Goal: Task Accomplishment & Management: Use online tool/utility

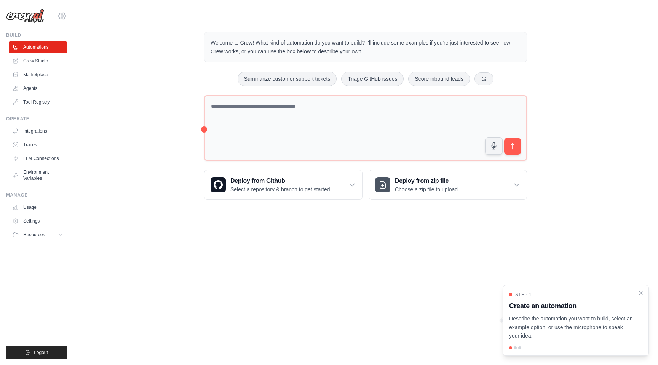
click at [62, 16] on icon at bounding box center [61, 15] width 9 height 9
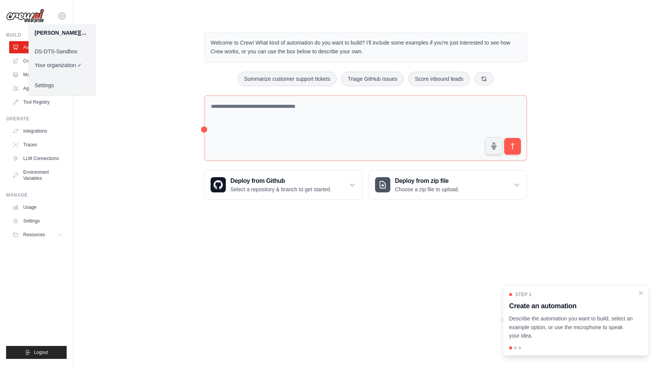
click at [66, 50] on link "DS-DTS-Sandbox" at bounding box center [62, 52] width 67 height 14
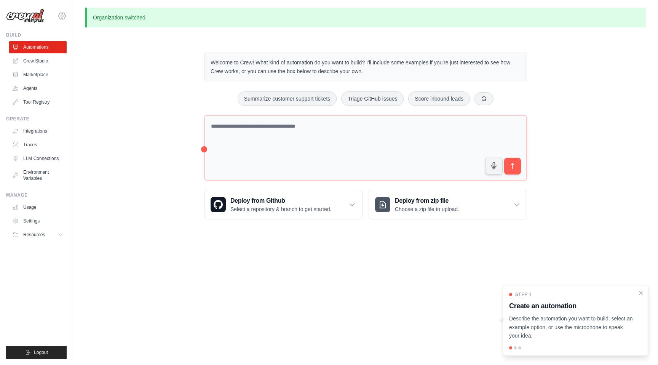
click at [57, 13] on icon at bounding box center [61, 15] width 9 height 9
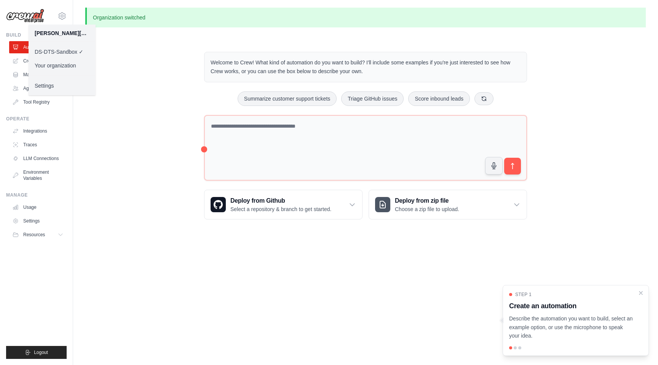
click at [64, 63] on link "Your organization" at bounding box center [62, 66] width 67 height 14
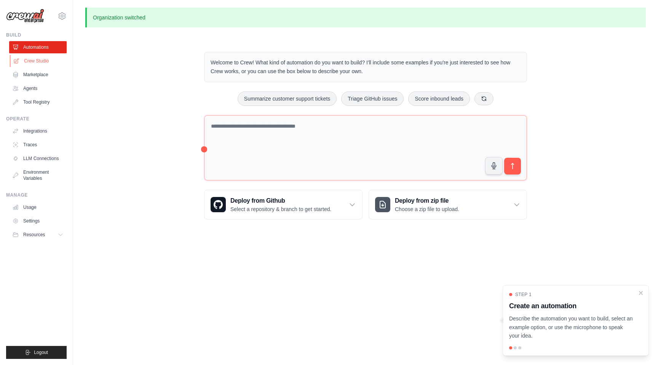
click at [38, 62] on link "Crew Studio" at bounding box center [38, 61] width 57 height 12
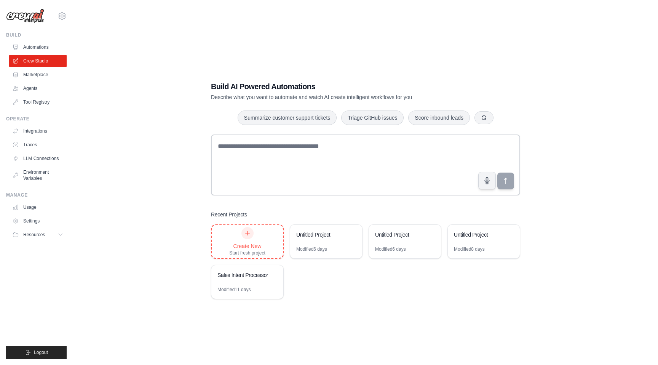
click at [248, 234] on icon at bounding box center [247, 233] width 6 height 6
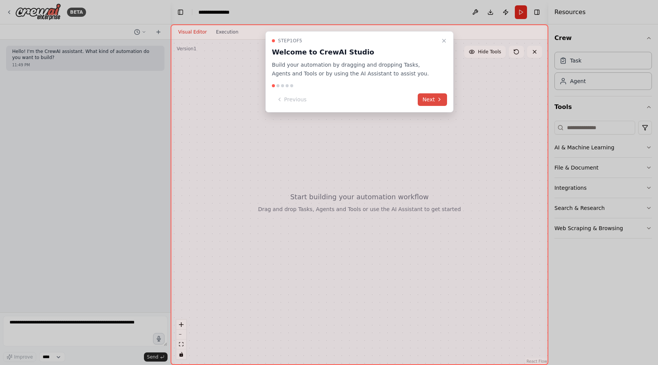
click at [430, 99] on button "Next" at bounding box center [432, 99] width 29 height 13
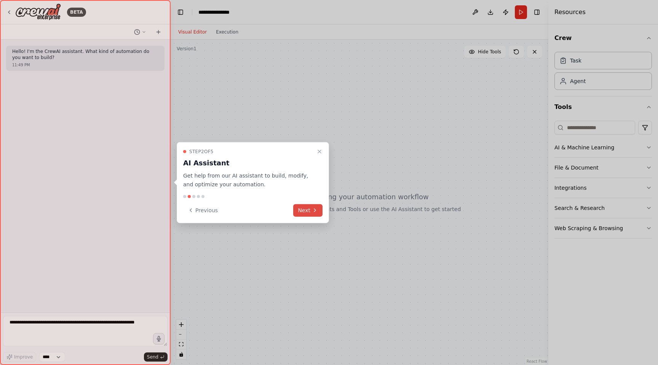
click at [309, 209] on button "Next" at bounding box center [307, 210] width 29 height 13
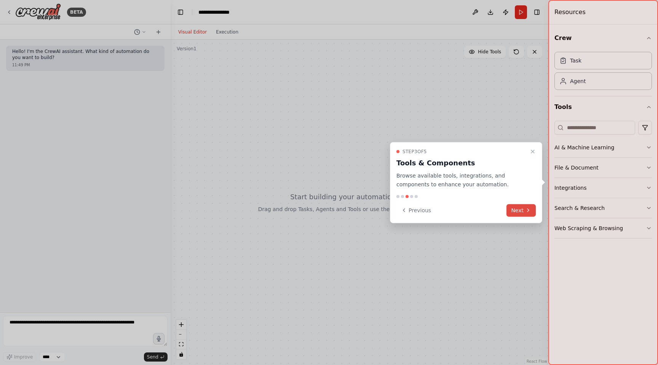
click at [528, 216] on button "Next" at bounding box center [520, 210] width 29 height 13
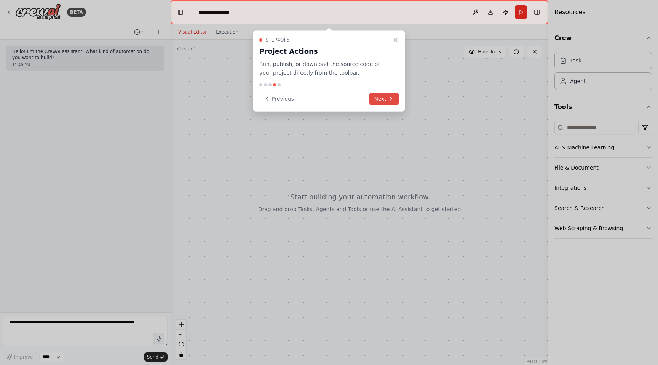
click at [388, 96] on icon at bounding box center [391, 99] width 6 height 6
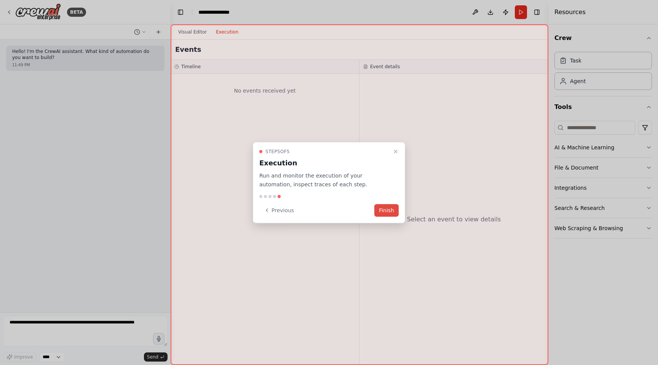
click at [391, 208] on button "Finish" at bounding box center [386, 210] width 24 height 13
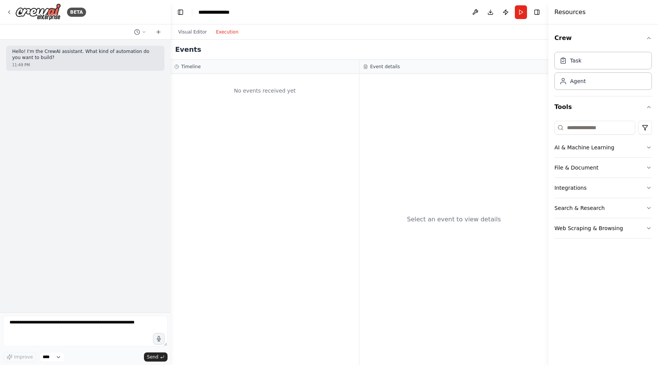
click at [231, 32] on button "Execution" at bounding box center [227, 31] width 32 height 9
click at [191, 31] on button "Visual Editor" at bounding box center [193, 31] width 38 height 9
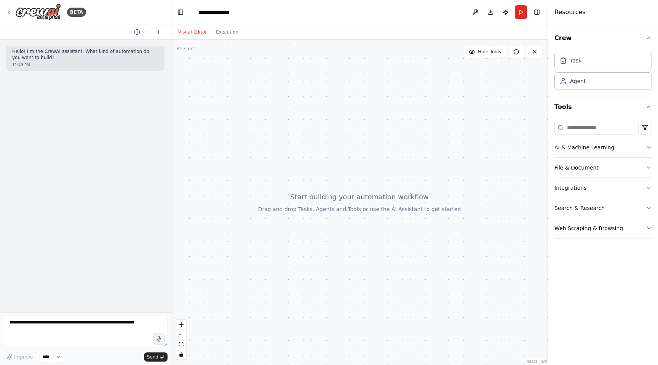
click at [223, 93] on div at bounding box center [360, 202] width 378 height 325
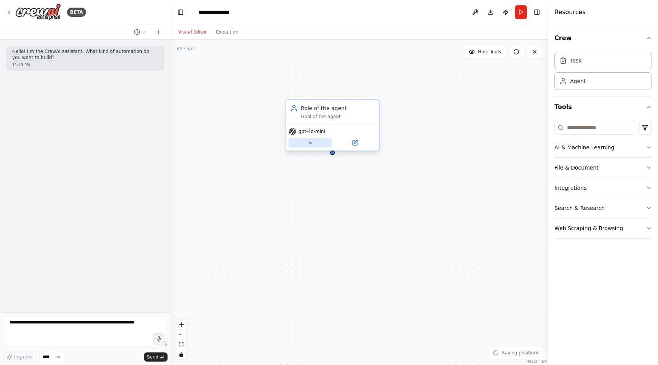
click at [311, 144] on icon at bounding box center [310, 143] width 6 height 6
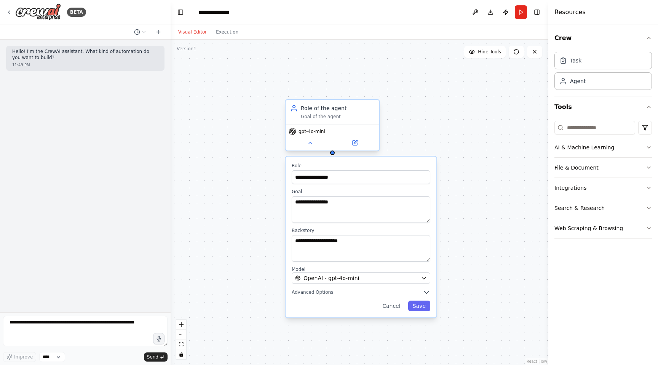
click at [311, 135] on div "gpt-4o-mini" at bounding box center [332, 137] width 94 height 26
click at [310, 131] on span "gpt-4o-mini" at bounding box center [311, 131] width 27 height 6
click at [353, 148] on div "gpt-4o-mini" at bounding box center [332, 137] width 94 height 26
click at [354, 143] on icon at bounding box center [355, 141] width 3 height 3
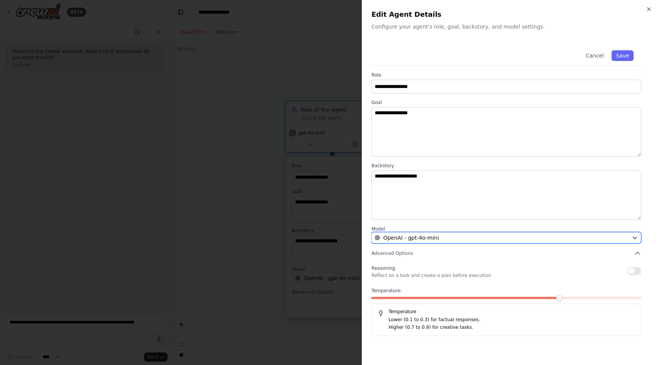
click at [460, 235] on div "OpenAI - gpt-4o-mini" at bounding box center [502, 238] width 254 height 8
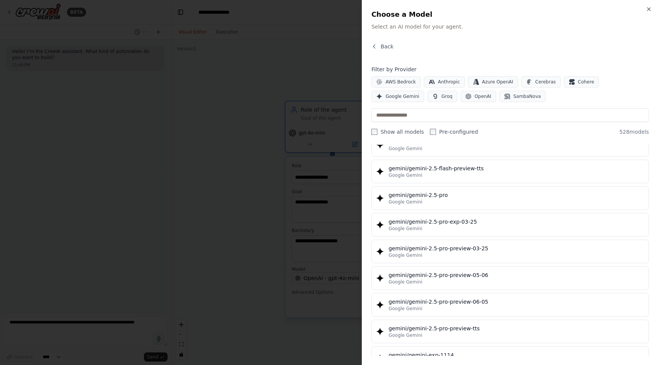
scroll to position [9489, 0]
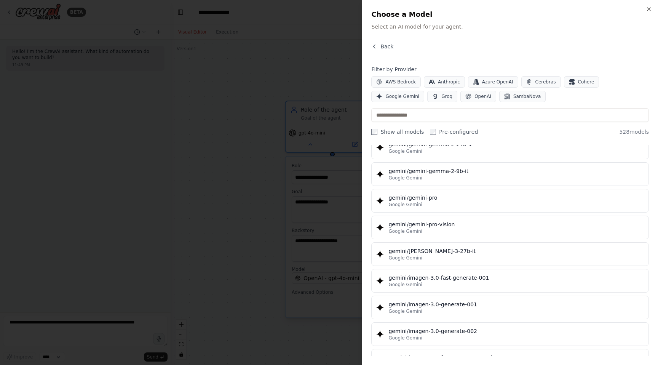
click at [377, 52] on div "Back" at bounding box center [509, 50] width 277 height 14
click at [383, 47] on span "Back" at bounding box center [386, 47] width 13 height 8
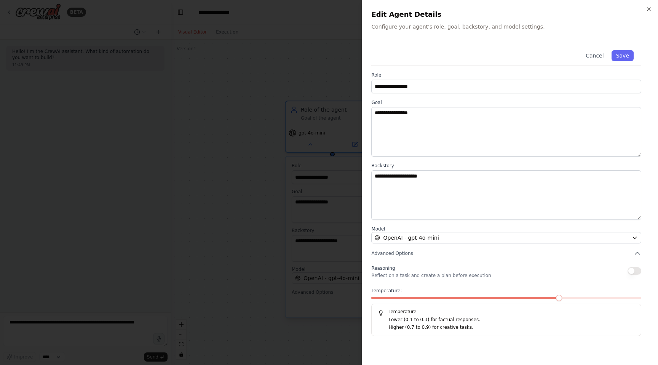
click at [328, 62] on div at bounding box center [329, 182] width 658 height 365
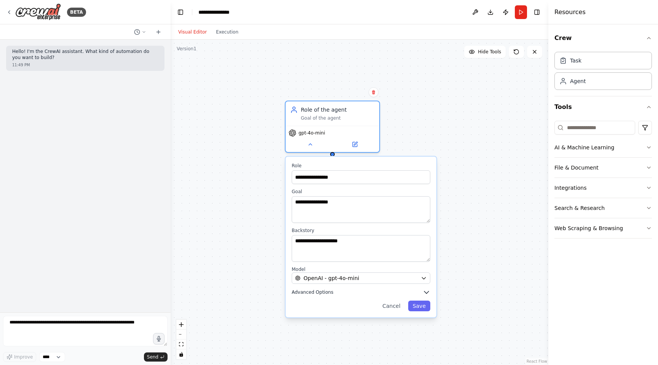
click at [332, 293] on button "Advanced Options" at bounding box center [361, 292] width 139 height 8
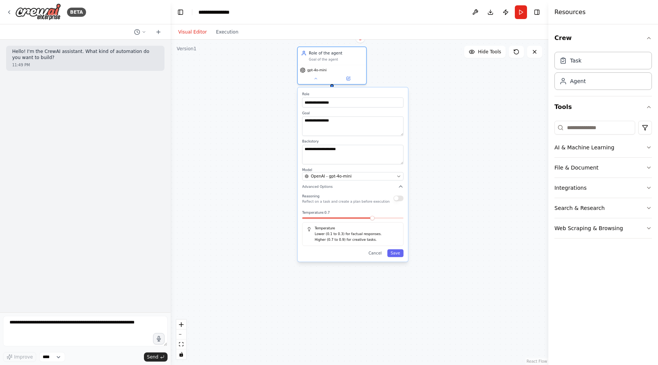
drag, startPoint x: 455, startPoint y: 278, endPoint x: 451, endPoint y: 161, distance: 116.5
click at [451, 162] on div "**********" at bounding box center [360, 202] width 378 height 325
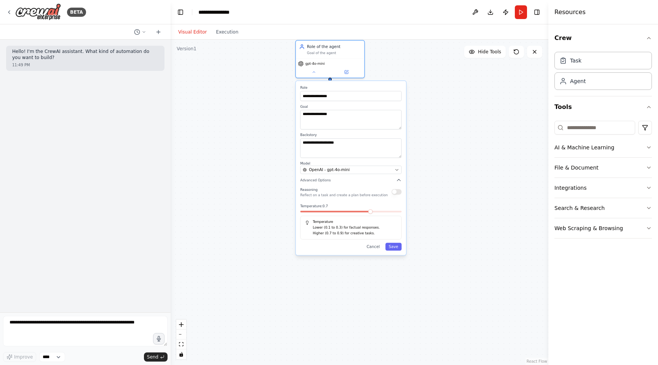
click at [398, 194] on button "button" at bounding box center [396, 192] width 10 height 6
click at [383, 195] on div "Reasoning Reflect on a task and create a plan before execution" at bounding box center [350, 191] width 101 height 11
click at [10, 12] on icon at bounding box center [9, 12] width 6 height 6
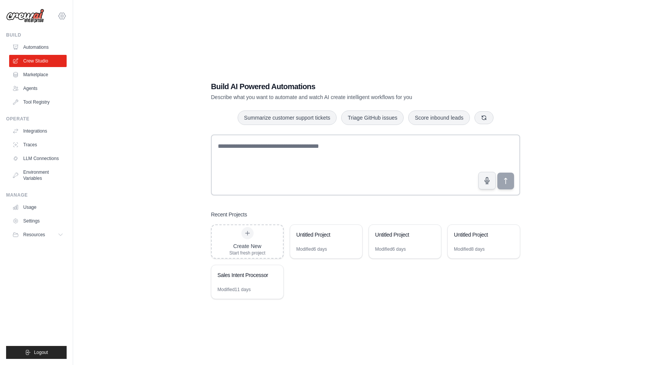
click at [60, 20] on icon at bounding box center [61, 15] width 9 height 9
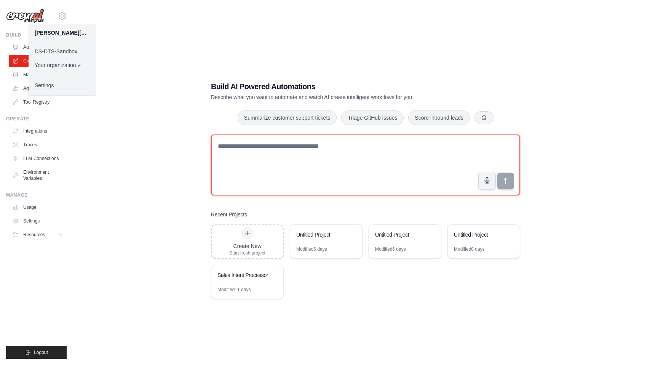
click at [261, 164] on textarea at bounding box center [365, 164] width 309 height 61
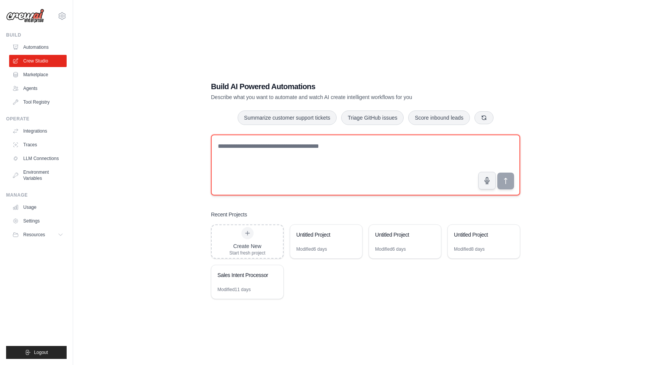
paste textarea "**********"
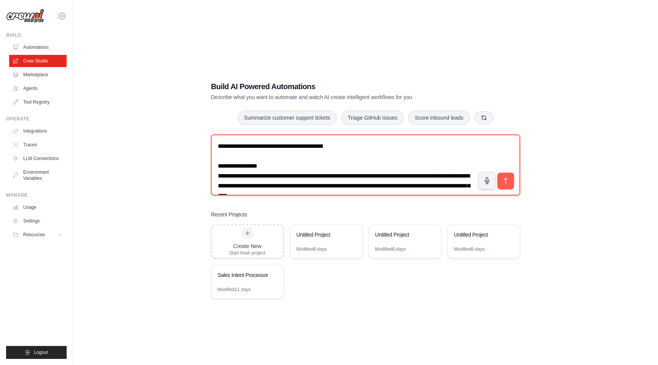
scroll to position [6942, 0]
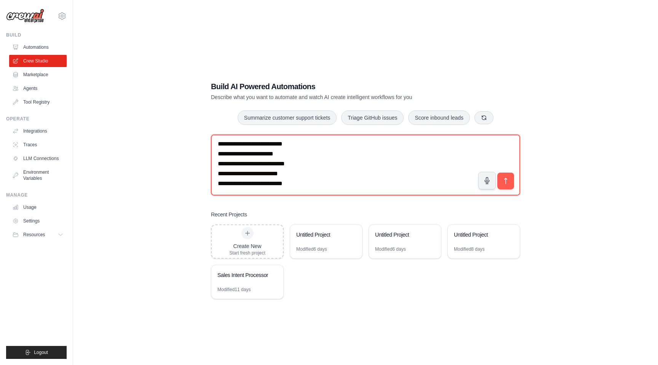
type textarea "**********"
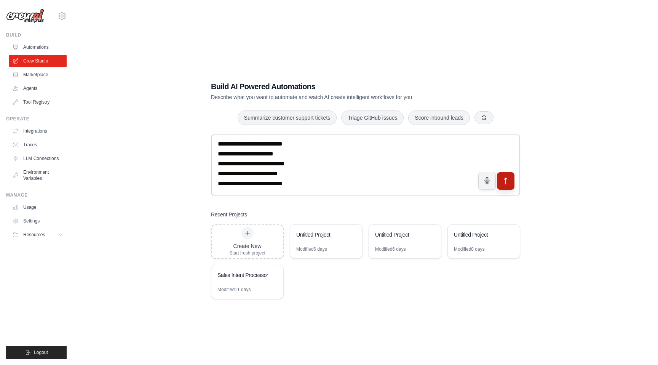
click at [503, 177] on icon "submit" at bounding box center [506, 181] width 8 height 8
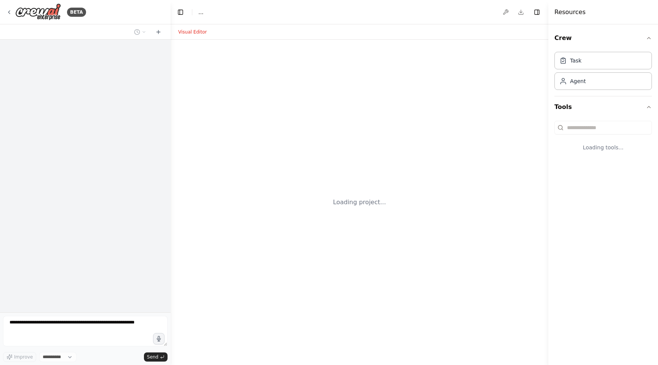
select select "****"
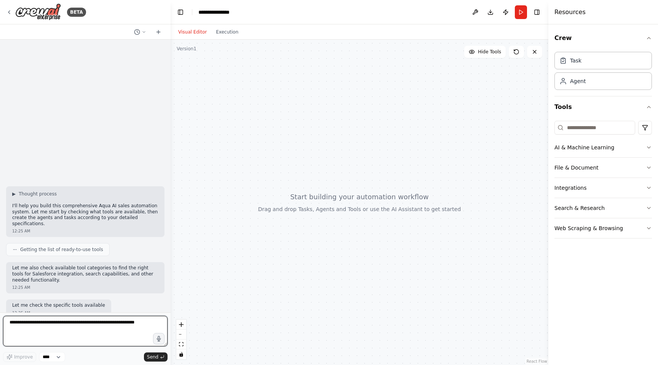
scroll to position [3702, 0]
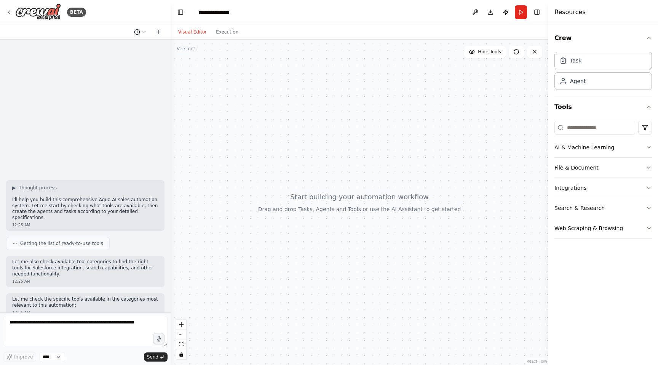
click at [142, 33] on icon at bounding box center [144, 32] width 5 height 5
click at [119, 49] on span at bounding box center [107, 48] width 49 height 6
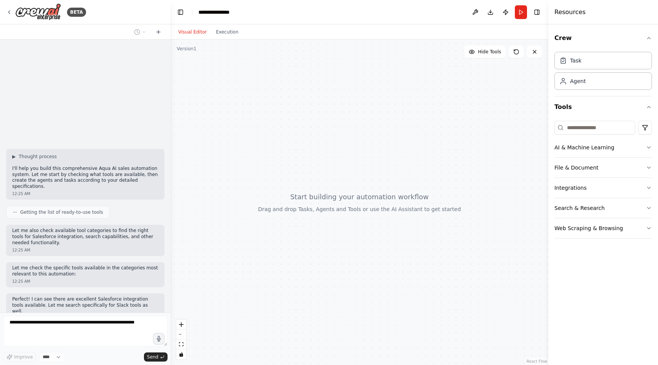
scroll to position [3778, 0]
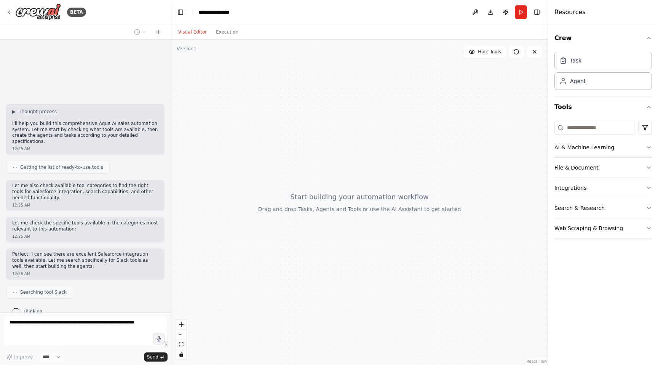
click at [615, 146] on button "AI & Machine Learning" at bounding box center [602, 147] width 97 height 20
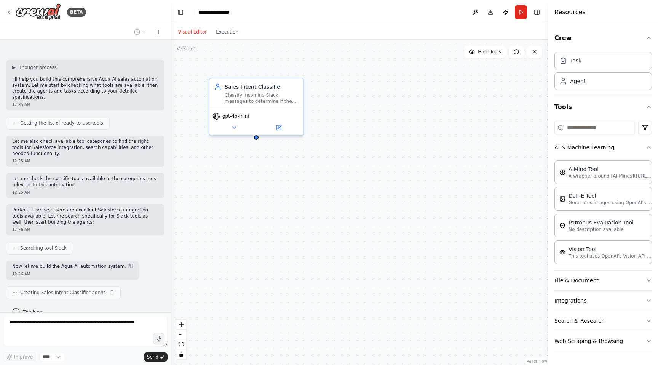
scroll to position [3828, 0]
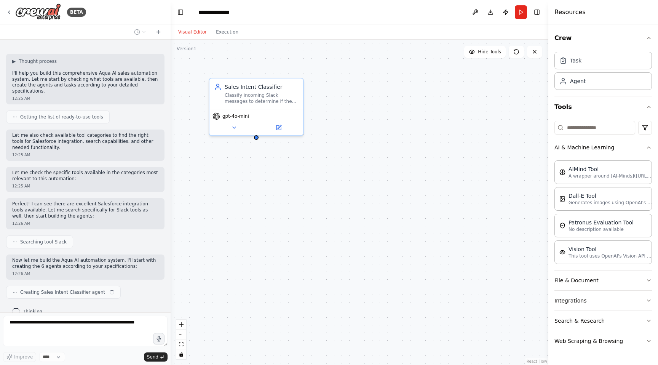
click at [615, 146] on button "AI & Machine Learning" at bounding box center [602, 147] width 97 height 20
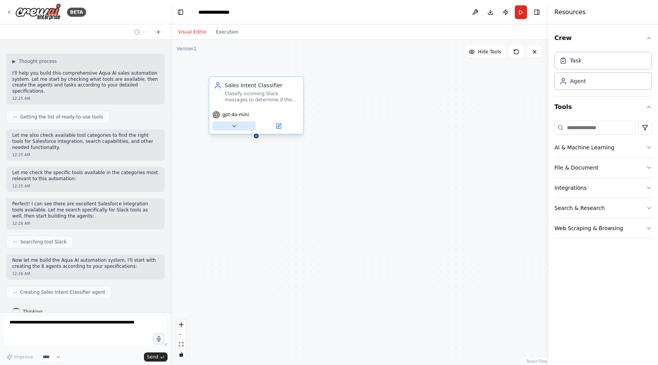
click at [231, 122] on button at bounding box center [233, 125] width 43 height 9
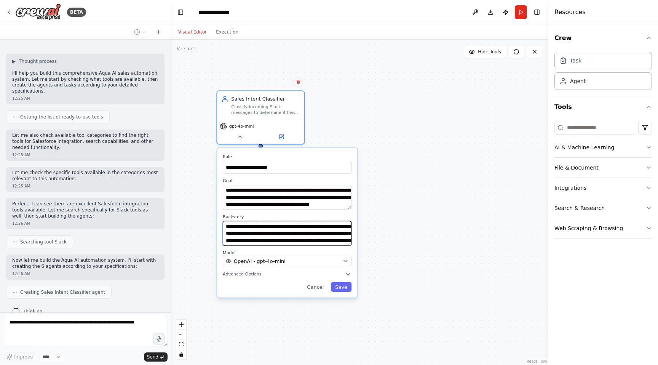
click at [305, 237] on textarea "**********" at bounding box center [287, 233] width 129 height 25
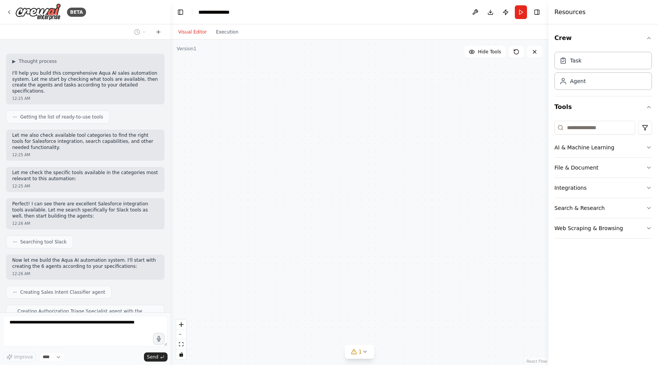
scroll to position [3859, 0]
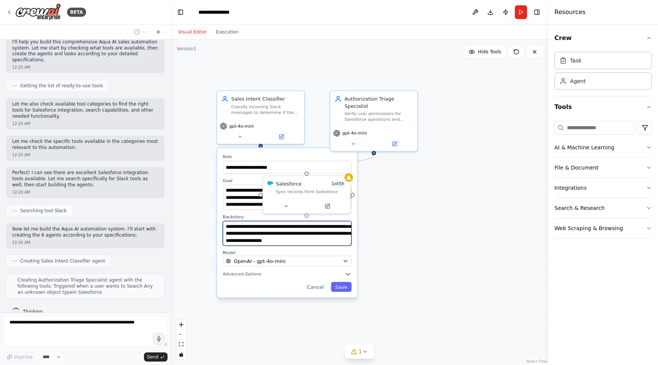
click at [245, 232] on textarea "**********" at bounding box center [287, 233] width 129 height 25
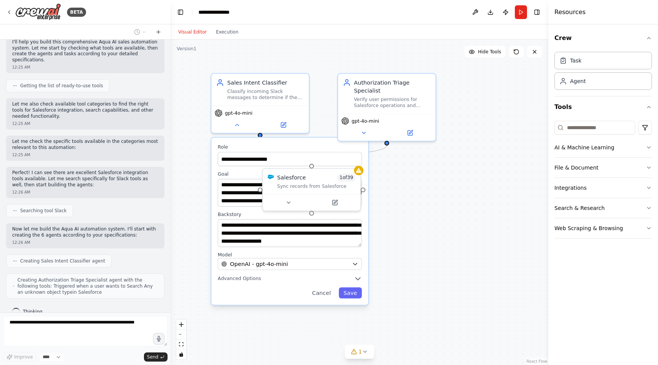
click at [316, 145] on label "Role" at bounding box center [290, 147] width 144 height 6
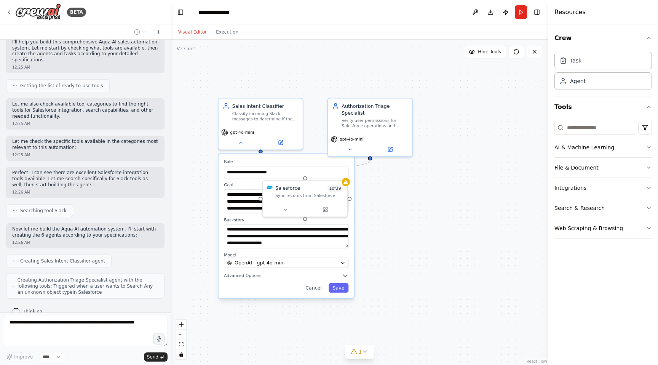
click at [383, 255] on div "**********" at bounding box center [360, 202] width 378 height 325
click at [270, 113] on div "Classify incoming Slack messages to determine if they are valid Salesforce requ…" at bounding box center [265, 114] width 66 height 11
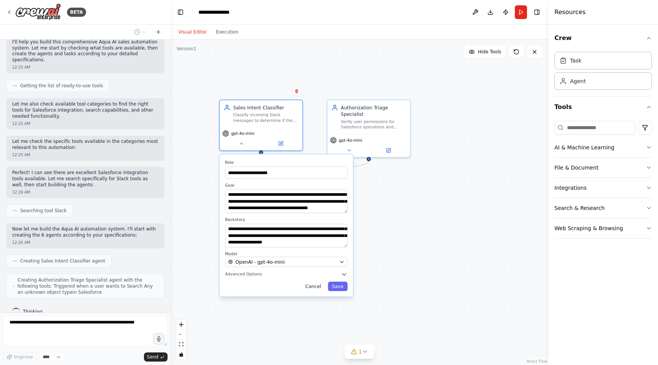
click at [319, 289] on button "Cancel" at bounding box center [313, 286] width 24 height 10
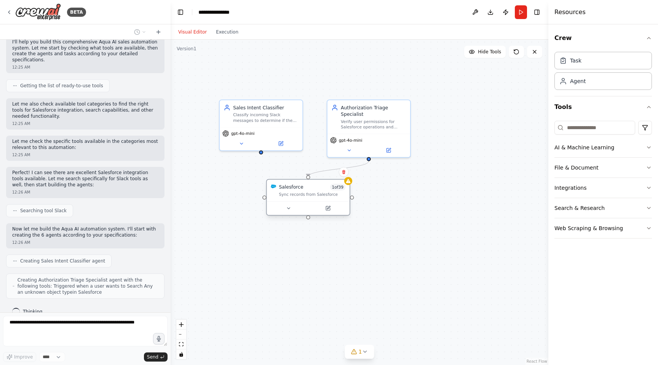
click at [300, 193] on div "Sync records from Salesforce" at bounding box center [312, 193] width 67 height 5
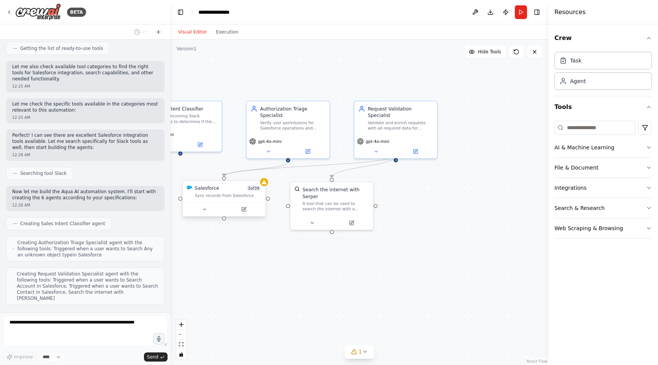
drag, startPoint x: 425, startPoint y: 263, endPoint x: 344, endPoint y: 264, distance: 80.7
click at [344, 265] on div ".deletable-edge-delete-btn { width: 20px; height: 20px; border: 0px solid #ffff…" at bounding box center [360, 202] width 378 height 325
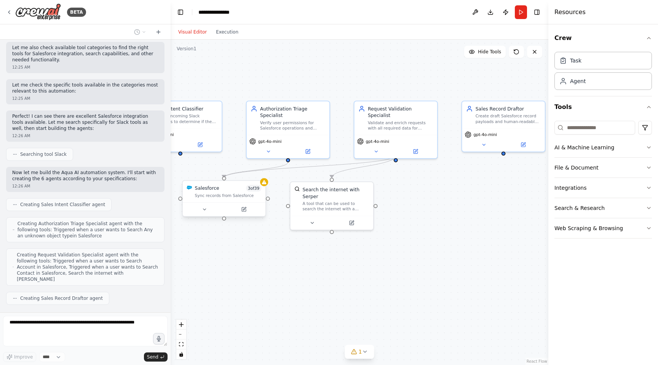
scroll to position [3959, 0]
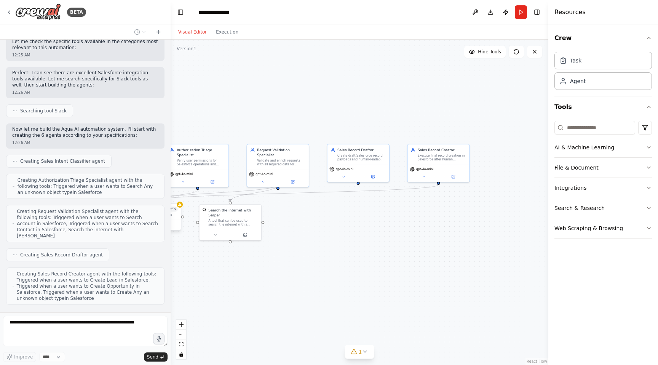
drag, startPoint x: 459, startPoint y: 236, endPoint x: 373, endPoint y: 237, distance: 86.8
click at [373, 237] on div ".deletable-edge-delete-btn { width: 20px; height: 20px; border: 0px solid #ffff…" at bounding box center [360, 202] width 378 height 325
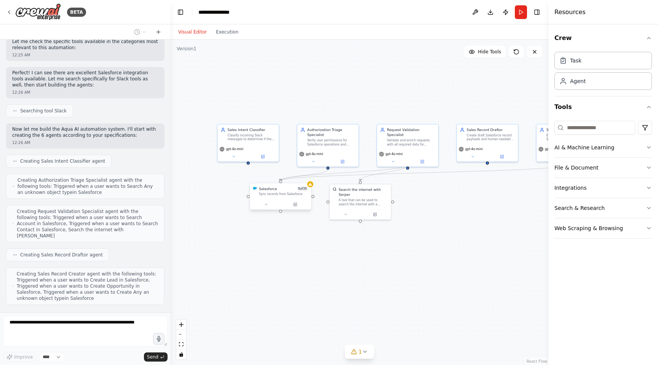
drag, startPoint x: 359, startPoint y: 239, endPoint x: 489, endPoint y: 216, distance: 131.5
click at [489, 217] on div ".deletable-edge-delete-btn { width: 20px; height: 20px; border: 0px solid #ffff…" at bounding box center [360, 202] width 378 height 325
drag, startPoint x: 377, startPoint y: 198, endPoint x: 427, endPoint y: 226, distance: 57.4
click at [427, 226] on div "A tool that can be used to search the internet with a search_query. Supports di…" at bounding box center [411, 230] width 49 height 8
drag, startPoint x: 275, startPoint y: 196, endPoint x: 319, endPoint y: 229, distance: 55.4
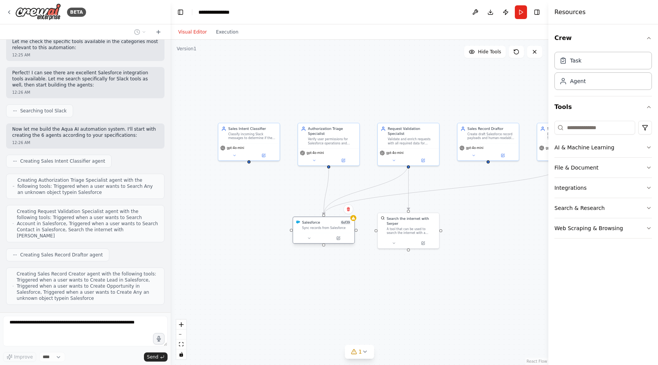
click at [319, 229] on div "Salesforce 6 of 39 Sync records from Salesforce" at bounding box center [323, 225] width 61 height 16
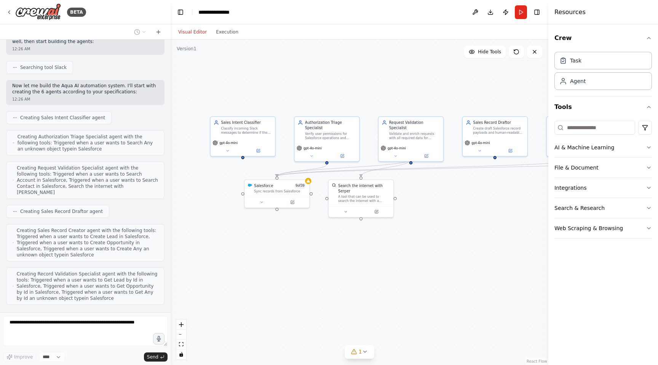
drag, startPoint x: 395, startPoint y: 253, endPoint x: 195, endPoint y: 244, distance: 200.4
click at [196, 245] on div ".deletable-edge-delete-btn { width: 20px; height: 20px; border: 0px solid #ffff…" at bounding box center [360, 202] width 378 height 325
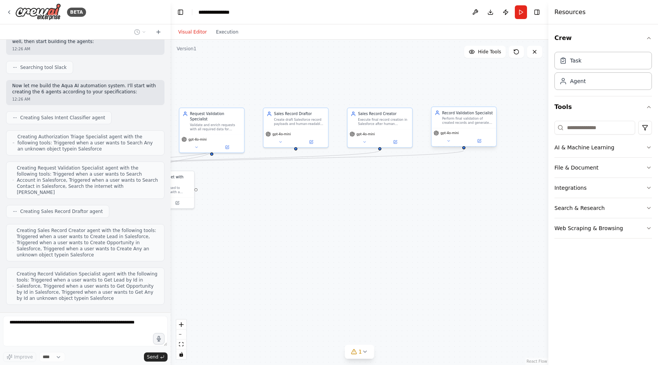
click at [449, 118] on div "Perform final validation of created records and generate comprehensive audit re…" at bounding box center [467, 120] width 51 height 8
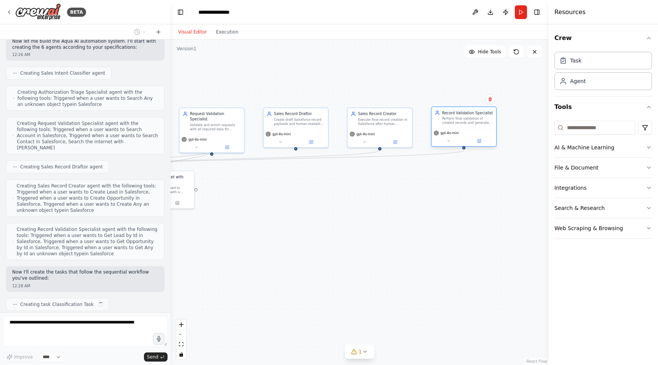
scroll to position [4053, 0]
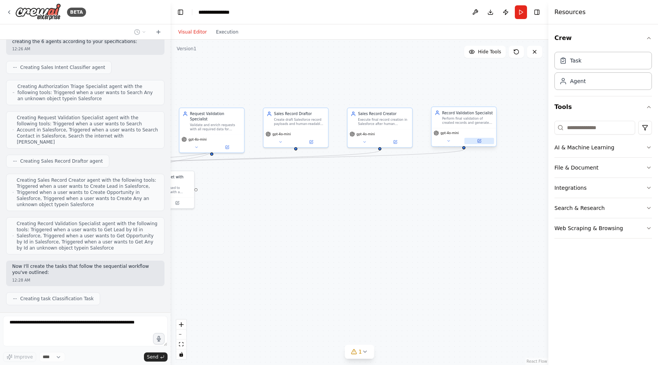
click at [478, 143] on button at bounding box center [479, 141] width 30 height 6
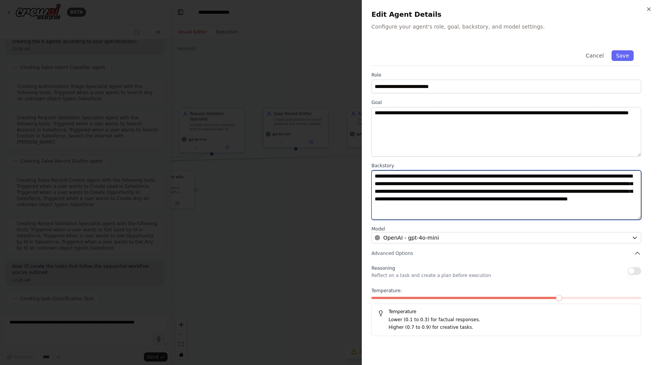
click at [431, 207] on textarea "**********" at bounding box center [506, 194] width 270 height 49
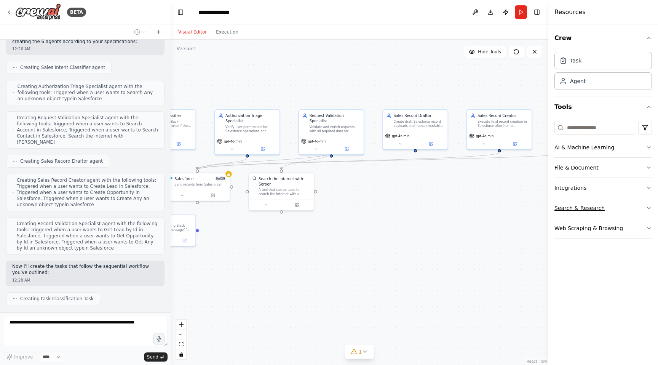
drag, startPoint x: 424, startPoint y: 198, endPoint x: 559, endPoint y: 199, distance: 134.7
click at [559, 199] on div "BETA Aqua AI CrewAI Agent Prompts & Configuration System Context You are buildi…" at bounding box center [329, 182] width 658 height 365
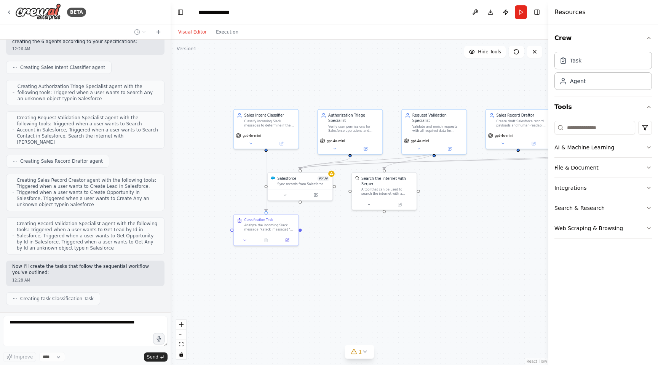
drag, startPoint x: 411, startPoint y: 217, endPoint x: 537, endPoint y: 216, distance: 125.2
click at [537, 216] on div ".deletable-edge-delete-btn { width: 20px; height: 20px; border: 0px solid #ffff…" at bounding box center [360, 202] width 378 height 325
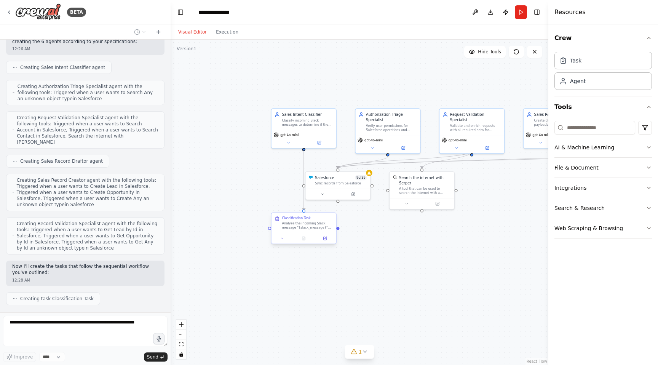
click at [300, 225] on div "Analyze the incoming Slack message "{slack_message}" from user "{user_email}" t…" at bounding box center [307, 225] width 51 height 8
click at [282, 239] on icon at bounding box center [283, 238] width 4 height 4
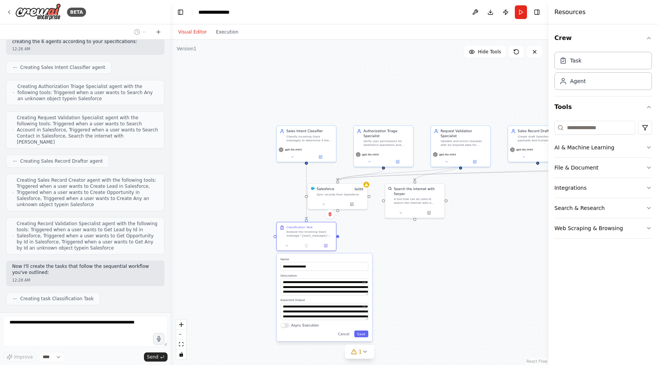
scroll to position [4072, 0]
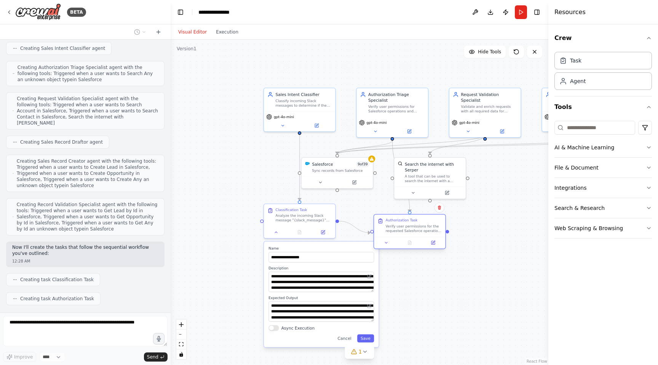
drag, startPoint x: 389, startPoint y: 215, endPoint x: 400, endPoint y: 228, distance: 16.2
click at [400, 228] on div "Verify user permissions for the requested Salesforce operation using the user e…" at bounding box center [414, 228] width 56 height 9
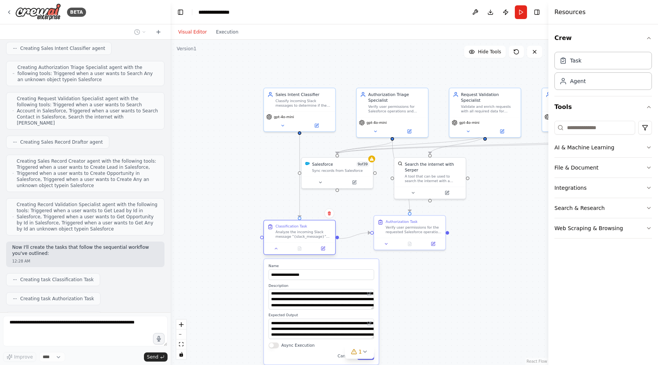
scroll to position [4091, 0]
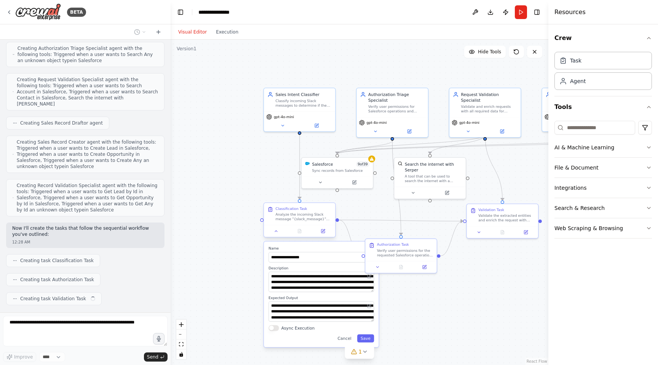
click at [287, 231] on div "Classification Task Analyze the incoming Slack message "{slack_message}" from u…" at bounding box center [299, 219] width 72 height 35
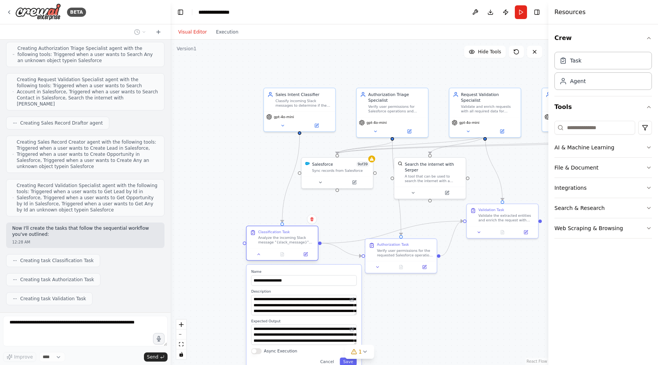
click at [271, 233] on div "Classification Task" at bounding box center [274, 232] width 32 height 5
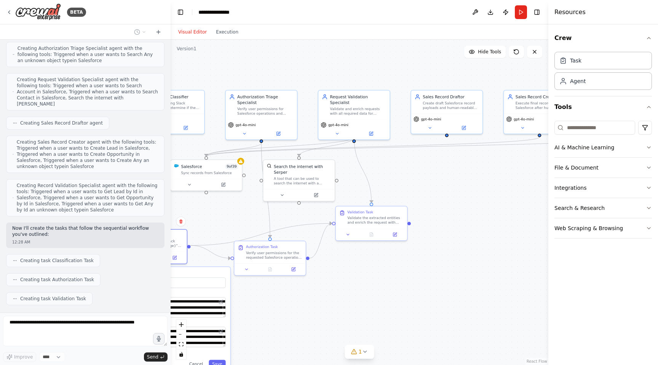
drag, startPoint x: 478, startPoint y: 274, endPoint x: 340, endPoint y: 276, distance: 138.2
click at [340, 276] on div ".deletable-edge-delete-btn { width: 20px; height: 20px; border: 0px solid #ffff…" at bounding box center [360, 202] width 378 height 325
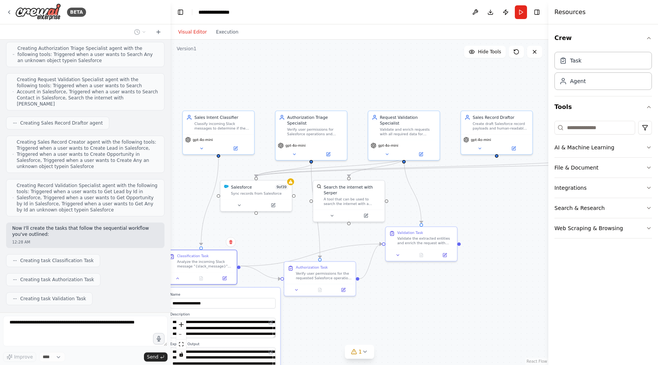
drag, startPoint x: 413, startPoint y: 262, endPoint x: 470, endPoint y: 284, distance: 60.9
click at [470, 284] on div ".deletable-edge-delete-btn { width: 20px; height: 20px; border: 0px solid #ffff…" at bounding box center [360, 202] width 378 height 325
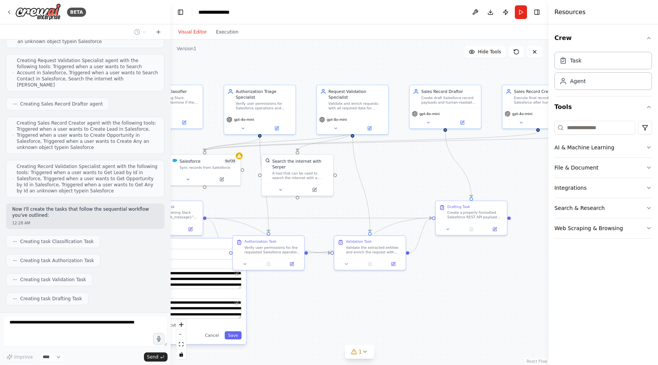
drag, startPoint x: 391, startPoint y: 301, endPoint x: 333, endPoint y: 272, distance: 65.4
click at [333, 272] on div ".deletable-edge-delete-btn { width: 20px; height: 20px; border: 0px solid #ffff…" at bounding box center [360, 202] width 378 height 325
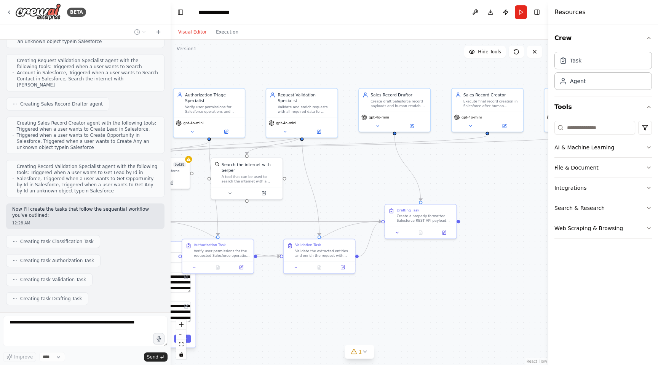
drag, startPoint x: 384, startPoint y: 284, endPoint x: 341, endPoint y: 290, distance: 43.4
click at [341, 290] on div ".deletable-edge-delete-btn { width: 20px; height: 20px; border: 0px solid #ffff…" at bounding box center [360, 202] width 378 height 325
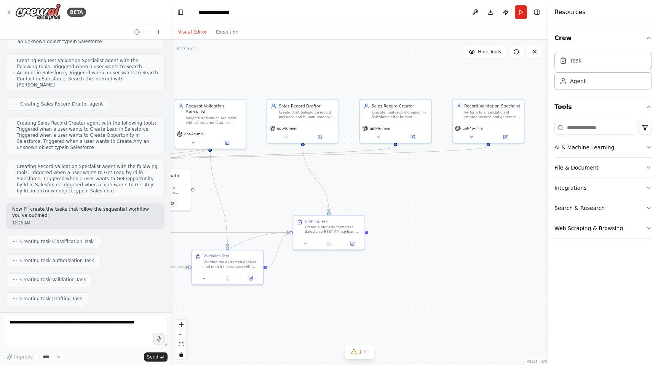
drag, startPoint x: 399, startPoint y: 281, endPoint x: 305, endPoint y: 292, distance: 94.4
click at [305, 292] on div ".deletable-edge-delete-btn { width: 20px; height: 20px; border: 0px solid #ffff…" at bounding box center [360, 202] width 378 height 325
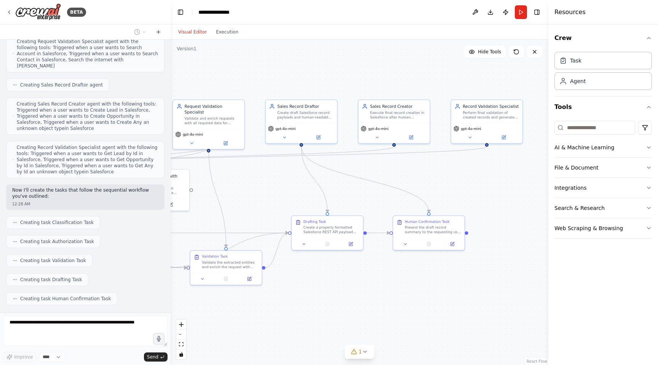
scroll to position [4148, 0]
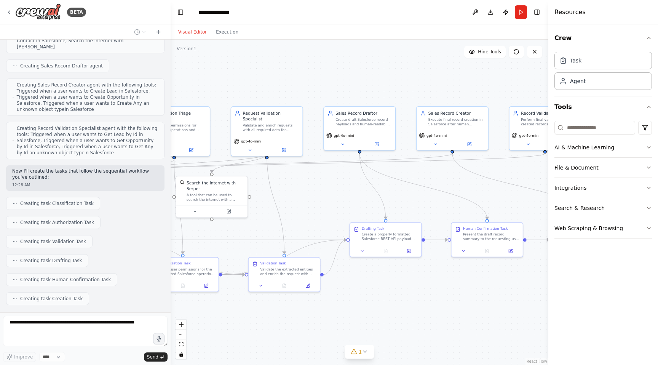
drag, startPoint x: 341, startPoint y: 306, endPoint x: 414, endPoint y: 312, distance: 74.1
click at [414, 312] on div ".deletable-edge-delete-btn { width: 20px; height: 20px; border: 0px solid #ffff…" at bounding box center [360, 202] width 378 height 325
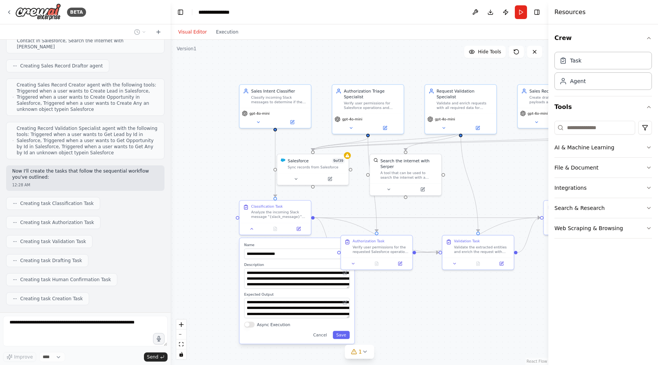
drag, startPoint x: 338, startPoint y: 313, endPoint x: 523, endPoint y: 289, distance: 186.9
click at [523, 290] on div ".deletable-edge-delete-btn { width: 20px; height: 20px; border: 0px solid #ffff…" at bounding box center [360, 202] width 378 height 325
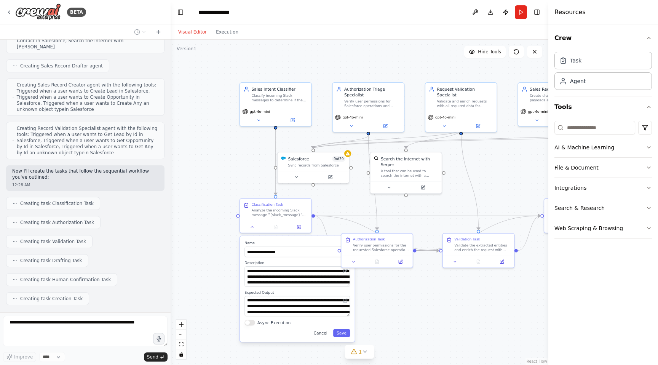
click at [321, 333] on button "Cancel" at bounding box center [320, 333] width 21 height 8
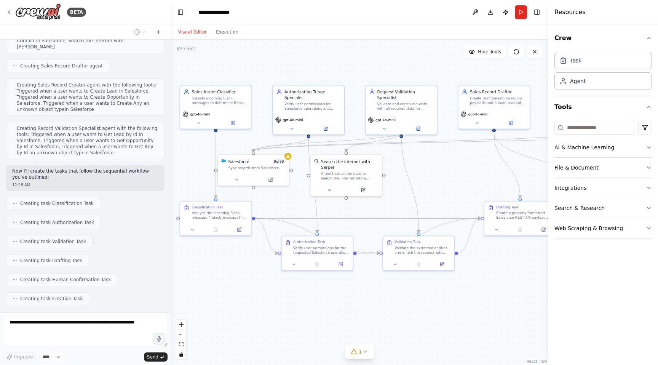
drag, startPoint x: 381, startPoint y: 304, endPoint x: 246, endPoint y: 325, distance: 136.7
click at [246, 325] on div ".deletable-edge-delete-btn { width: 20px; height: 20px; border: 0px solid #ffff…" at bounding box center [360, 202] width 378 height 325
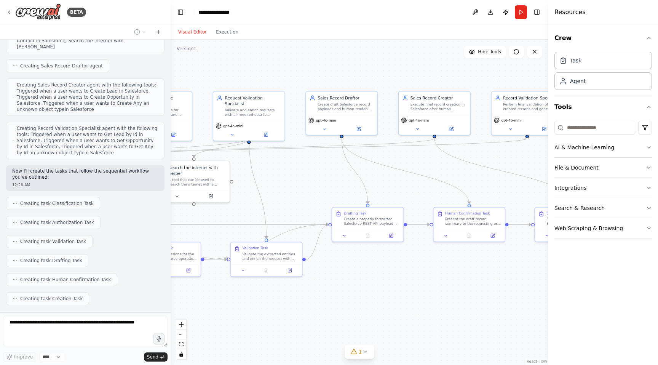
drag, startPoint x: 331, startPoint y: 321, endPoint x: 202, endPoint y: 298, distance: 130.7
click at [202, 298] on div ".deletable-edge-delete-btn { width: 20px; height: 20px; border: 0px solid #ffff…" at bounding box center [360, 202] width 378 height 325
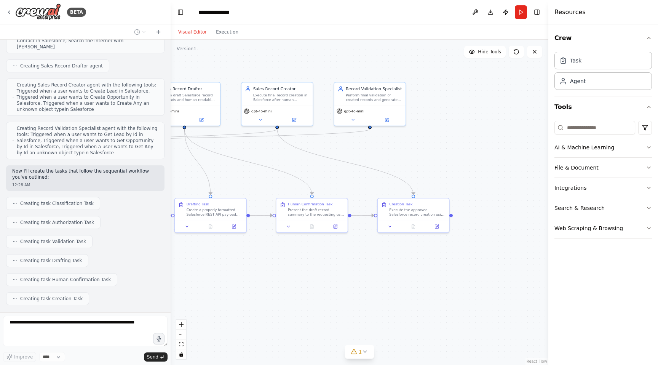
drag, startPoint x: 349, startPoint y: 290, endPoint x: 244, endPoint y: 291, distance: 105.4
click at [243, 291] on div ".deletable-edge-delete-btn { width: 20px; height: 20px; border: 0px solid #ffff…" at bounding box center [360, 202] width 378 height 325
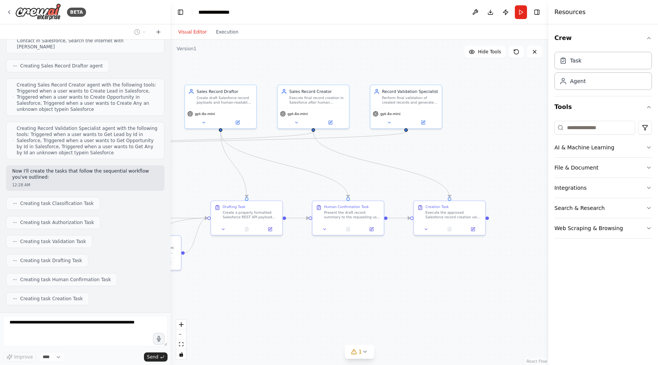
drag, startPoint x: 303, startPoint y: 290, endPoint x: 350, endPoint y: 296, distance: 47.6
click at [350, 296] on div ".deletable-edge-delete-btn { width: 20px; height: 20px; border: 0px solid #ffff…" at bounding box center [360, 202] width 378 height 325
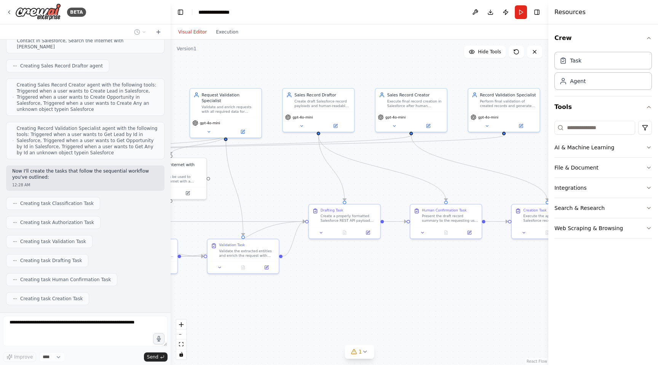
drag, startPoint x: 350, startPoint y: 296, endPoint x: 437, endPoint y: 296, distance: 87.2
click at [437, 296] on div ".deletable-edge-delete-btn { width: 20px; height: 20px; border: 0px solid #ffff…" at bounding box center [360, 202] width 378 height 325
click at [211, 14] on div "**********" at bounding box center [217, 12] width 39 height 8
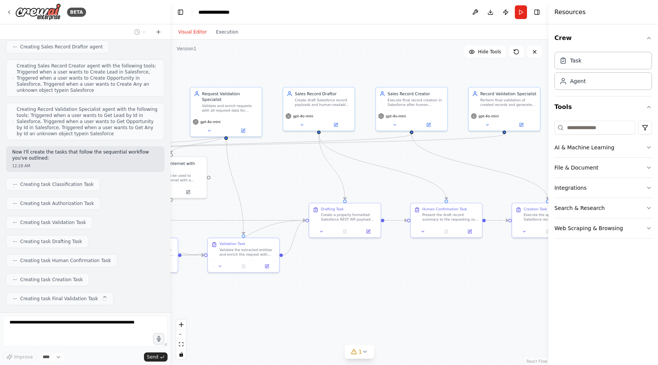
click at [240, 12] on div "**********" at bounding box center [226, 12] width 57 height 8
click at [224, 12] on div "**********" at bounding box center [226, 12] width 57 height 8
click at [197, 12] on header "**********" at bounding box center [360, 12] width 378 height 24
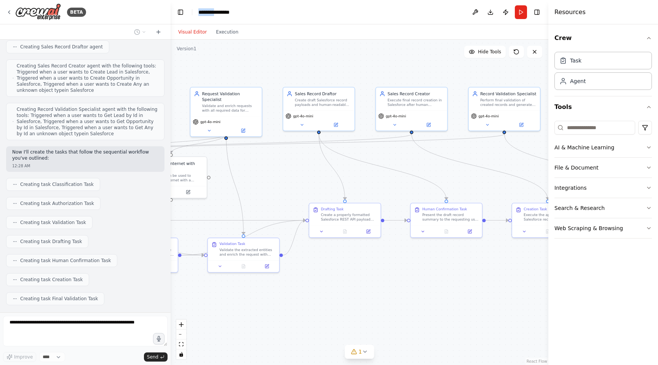
click at [197, 12] on header "**********" at bounding box center [360, 12] width 378 height 24
click at [206, 15] on div "**********" at bounding box center [217, 12] width 39 height 8
click at [248, 14] on div "**********" at bounding box center [226, 12] width 57 height 8
click at [200, 12] on div "**********" at bounding box center [226, 12] width 57 height 8
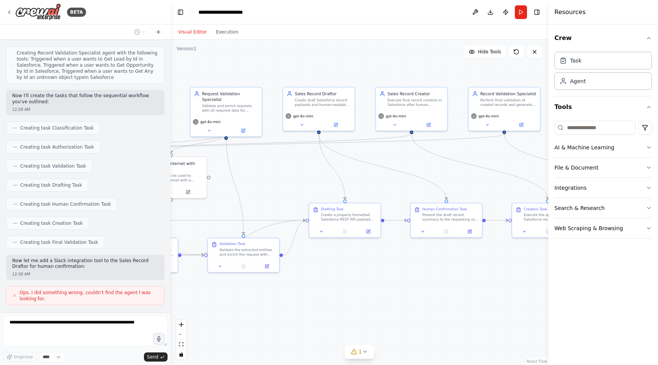
scroll to position [4268, 0]
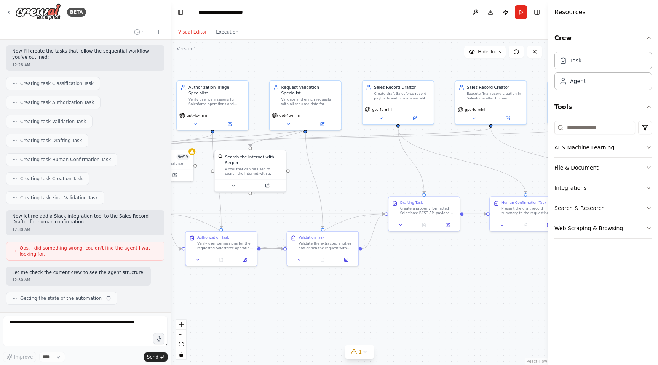
drag, startPoint x: 257, startPoint y: 155, endPoint x: 336, endPoint y: 148, distance: 79.1
click at [336, 148] on div ".deletable-edge-delete-btn { width: 20px; height: 20px; border: 0px solid #ffff…" at bounding box center [360, 202] width 378 height 325
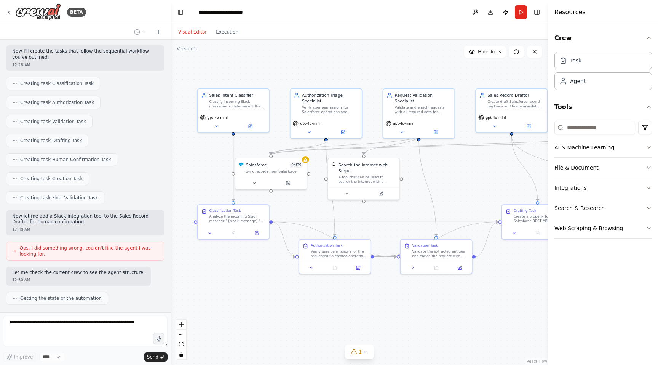
drag, startPoint x: 315, startPoint y: 161, endPoint x: 436, endPoint y: 172, distance: 121.5
click at [436, 172] on div ".deletable-edge-delete-btn { width: 20px; height: 20px; border: 0px solid #ffff…" at bounding box center [360, 202] width 378 height 325
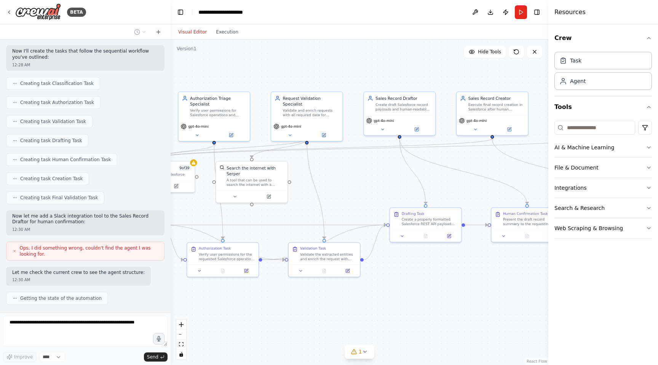
drag, startPoint x: 476, startPoint y: 179, endPoint x: 325, endPoint y: 179, distance: 150.7
click at [325, 179] on div ".deletable-edge-delete-btn { width: 20px; height: 20px; border: 0px solid #ffff…" at bounding box center [360, 202] width 378 height 325
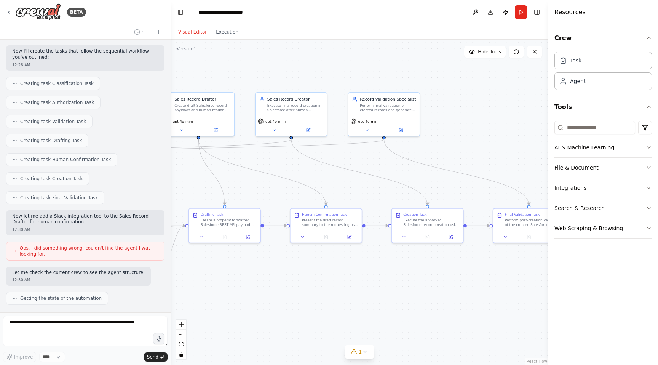
drag, startPoint x: 473, startPoint y: 179, endPoint x: 273, endPoint y: 182, distance: 199.8
click at [274, 182] on div ".deletable-edge-delete-btn { width: 20px; height: 20px; border: 0px solid #ffff…" at bounding box center [360, 202] width 378 height 325
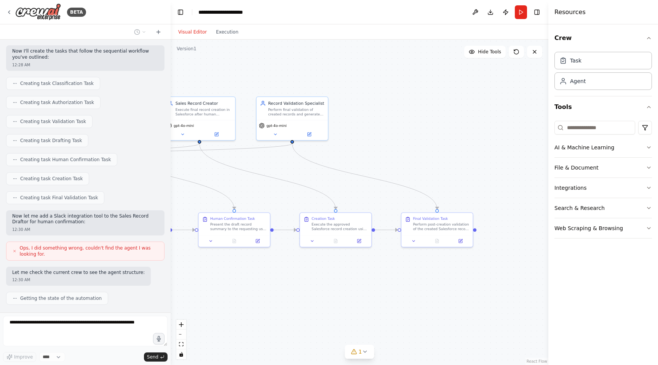
drag, startPoint x: 451, startPoint y: 147, endPoint x: 388, endPoint y: 145, distance: 62.8
click at [388, 145] on div ".deletable-edge-delete-btn { width: 20px; height: 20px; border: 0px solid #ffff…" at bounding box center [360, 202] width 378 height 325
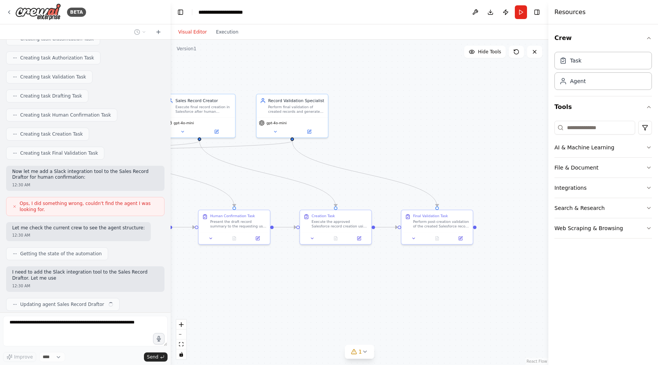
scroll to position [4318, 0]
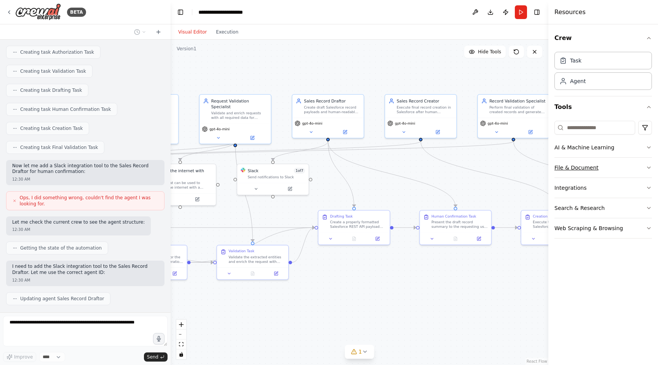
drag, startPoint x: 335, startPoint y: 172, endPoint x: 561, endPoint y: 172, distance: 225.7
click at [560, 173] on div "BETA Aqua AI CrewAI Agent Prompts & Configuration System Context You are buildi…" at bounding box center [329, 182] width 658 height 365
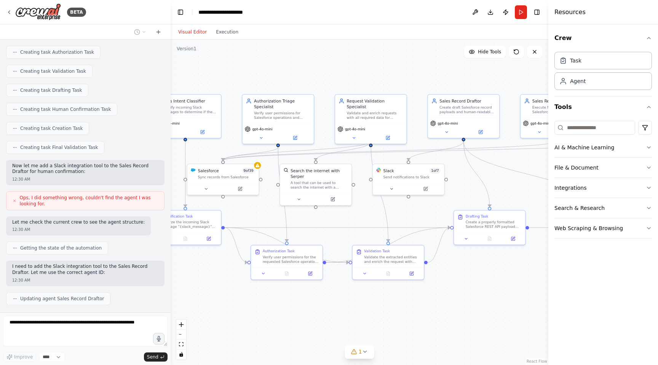
drag, startPoint x: 327, startPoint y: 182, endPoint x: 473, endPoint y: 182, distance: 146.2
click at [473, 182] on div ".deletable-edge-delete-btn { width: 20px; height: 20px; border: 0px solid #ffff…" at bounding box center [360, 202] width 378 height 325
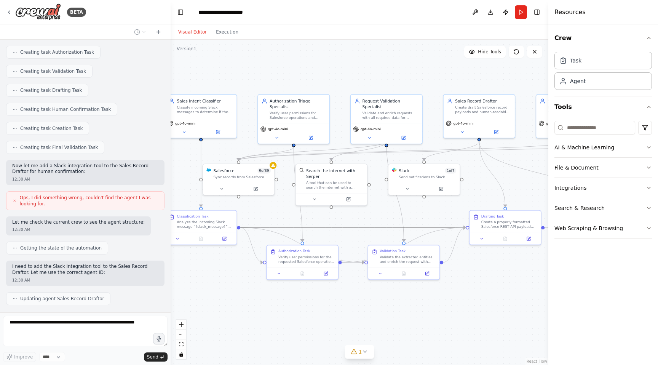
drag, startPoint x: 301, startPoint y: 224, endPoint x: 440, endPoint y: 222, distance: 138.2
click at [440, 222] on div ".deletable-edge-delete-btn { width: 20px; height: 20px; border: 0px solid #ffff…" at bounding box center [360, 202] width 378 height 325
drag, startPoint x: 404, startPoint y: 218, endPoint x: 489, endPoint y: 216, distance: 85.3
click at [423, 216] on div ".deletable-edge-delete-btn { width: 20px; height: 20px; border: 0px solid #ffff…" at bounding box center [278, 188] width 287 height 247
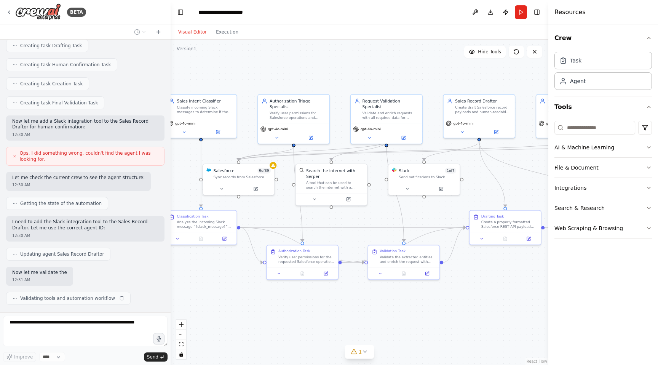
scroll to position [4368, 0]
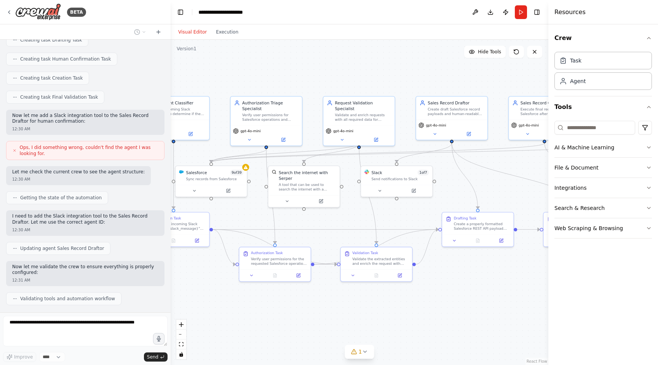
drag, startPoint x: 422, startPoint y: 301, endPoint x: 383, endPoint y: 304, distance: 38.9
click at [383, 304] on div ".deletable-edge-delete-btn { width: 20px; height: 20px; border: 0px solid #ffff…" at bounding box center [360, 202] width 378 height 325
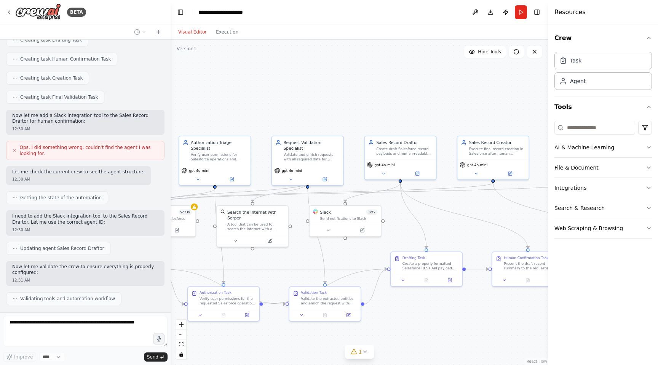
drag, startPoint x: 496, startPoint y: 301, endPoint x: 456, endPoint y: 338, distance: 54.4
click at [456, 339] on div ".deletable-edge-delete-btn { width: 20px; height: 20px; border: 0px solid #ffff…" at bounding box center [360, 202] width 378 height 325
drag, startPoint x: 347, startPoint y: 216, endPoint x: 338, endPoint y: 96, distance: 121.0
click at [338, 96] on div "Send notifications to Slack" at bounding box center [339, 94] width 57 height 5
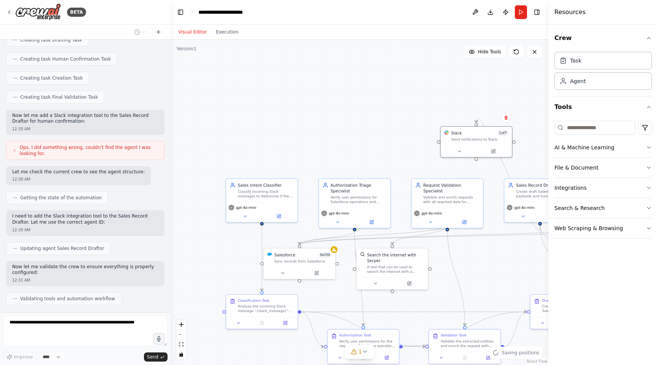
drag, startPoint x: 259, startPoint y: 105, endPoint x: 397, endPoint y: 147, distance: 145.0
click at [399, 148] on div ".deletable-edge-delete-btn { width: 20px; height: 20px; border: 0px solid #ffff…" at bounding box center [360, 202] width 378 height 325
drag, startPoint x: 464, startPoint y: 138, endPoint x: 446, endPoint y: 131, distance: 19.5
click at [446, 132] on div "Send notifications to Slack" at bounding box center [462, 132] width 57 height 5
click at [387, 149] on div ".deletable-edge-delete-btn { width: 20px; height: 20px; border: 0px solid #ffff…" at bounding box center [360, 202] width 378 height 325
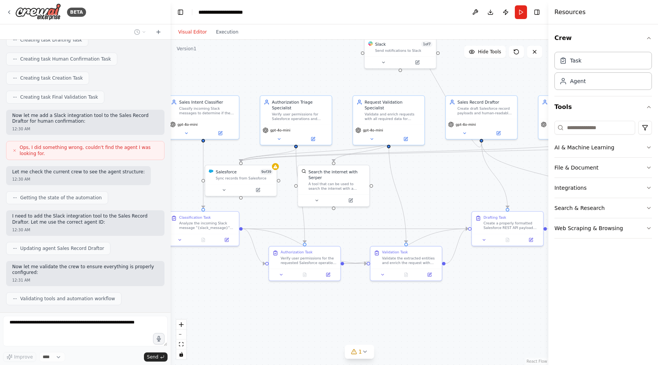
drag, startPoint x: 481, startPoint y: 256, endPoint x: 425, endPoint y: 172, distance: 101.8
click at [425, 172] on div ".deletable-edge-delete-btn { width: 20px; height: 20px; border: 0px solid #ffff…" at bounding box center [360, 202] width 378 height 325
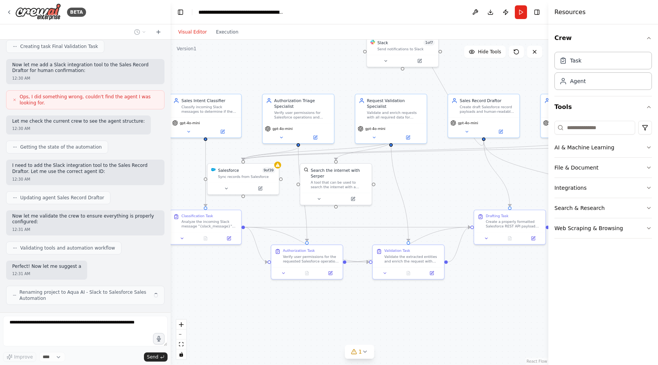
scroll to position [4425, 0]
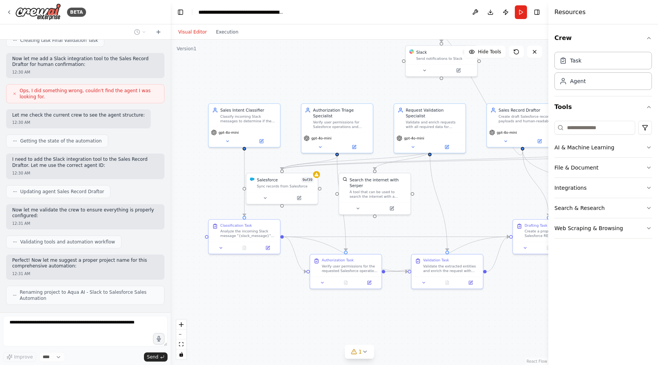
drag, startPoint x: 329, startPoint y: 308, endPoint x: 368, endPoint y: 317, distance: 40.0
click at [368, 317] on div ".deletable-edge-delete-btn { width: 20px; height: 20px; border: 0px solid #ffff…" at bounding box center [360, 202] width 378 height 325
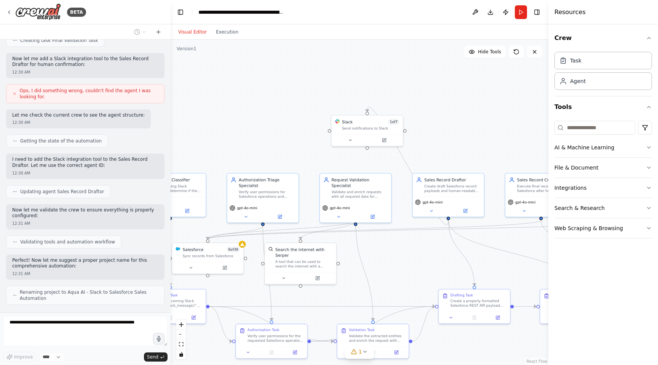
drag, startPoint x: 486, startPoint y: 203, endPoint x: 411, endPoint y: 268, distance: 98.5
click at [411, 268] on div ".deletable-edge-delete-btn { width: 20px; height: 20px; border: 0px solid #ffff…" at bounding box center [360, 202] width 378 height 325
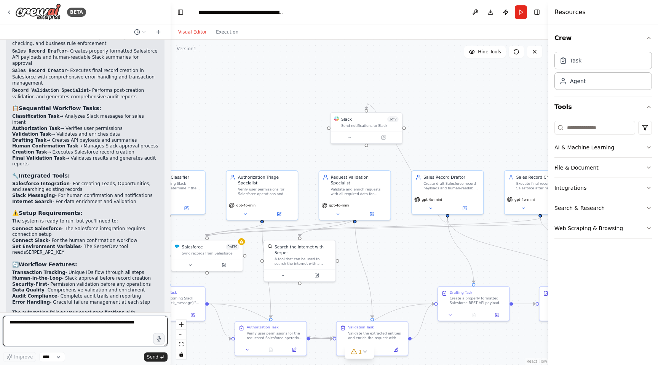
scroll to position [4793, 0]
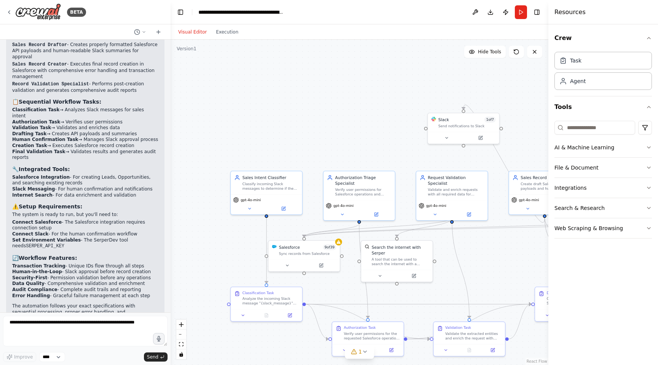
drag, startPoint x: 277, startPoint y: 100, endPoint x: 367, endPoint y: 100, distance: 90.2
click at [368, 102] on div ".deletable-edge-delete-btn { width: 20px; height: 20px; border: 0px solid #ffff…" at bounding box center [360, 202] width 378 height 325
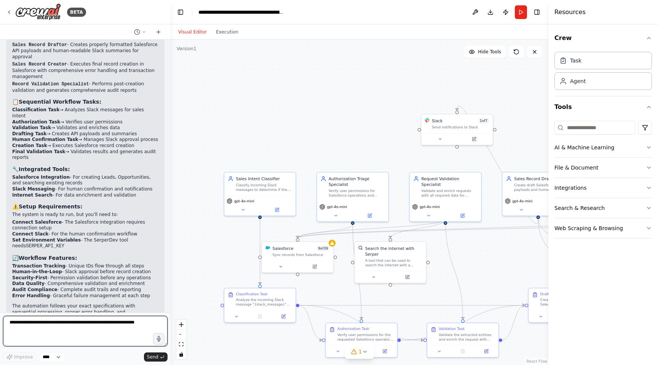
click at [112, 324] on textarea at bounding box center [85, 331] width 164 height 30
type textarea "**********"
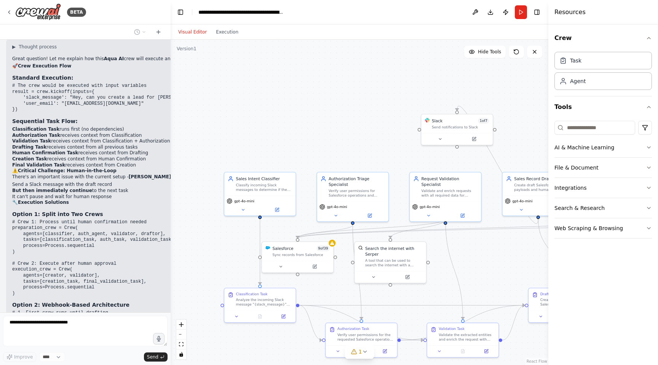
scroll to position [5124, 0]
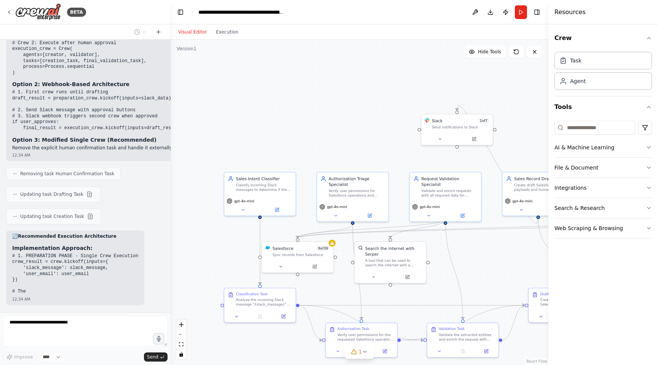
drag, startPoint x: 118, startPoint y: 142, endPoint x: 92, endPoint y: 151, distance: 27.2
click at [92, 153] on div "Aqua AI CrewAI Agent Prompts & Configuration System Context You are building a …" at bounding box center [85, 176] width 171 height 273
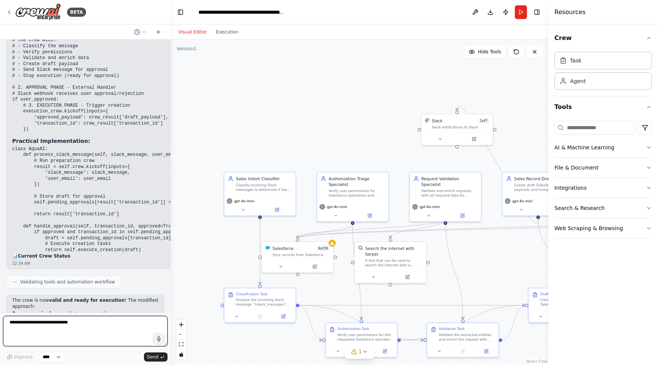
scroll to position [5619, 0]
